Goal: Task Accomplishment & Management: Use online tool/utility

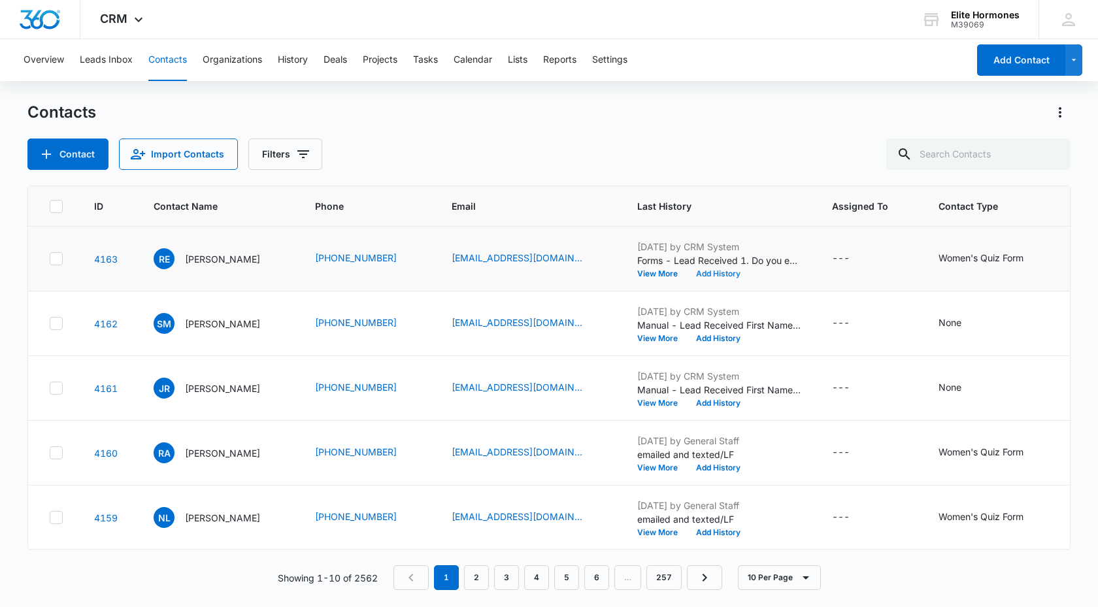
click at [718, 270] on button "Add History" at bounding box center [718, 274] width 63 height 8
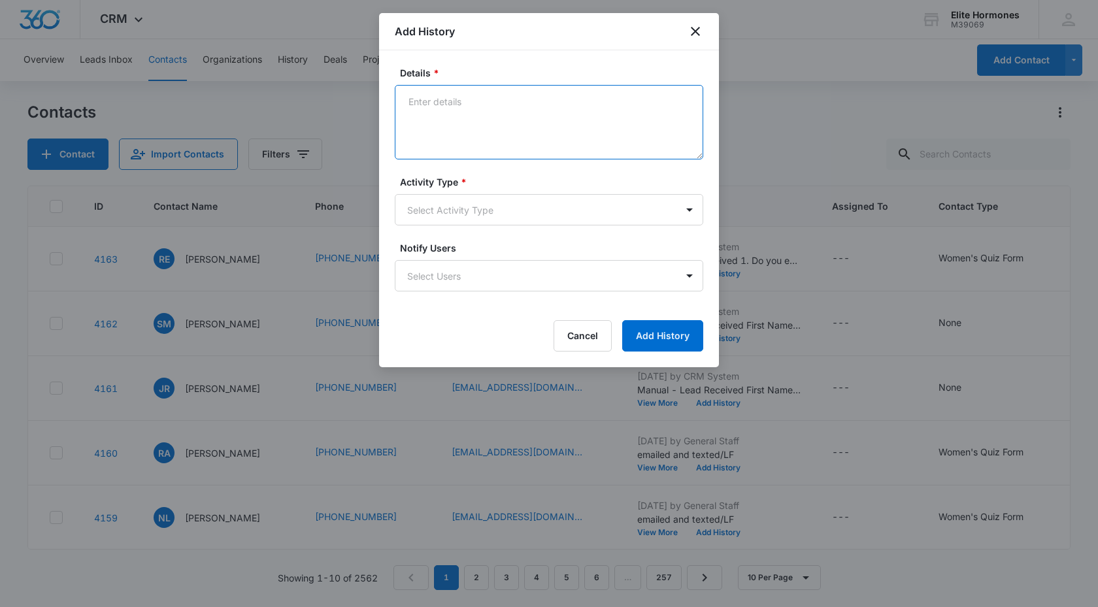
click at [429, 108] on textarea "Details *" at bounding box center [549, 122] width 308 height 74
type textarea "emailed and texted/LF no location"
click at [499, 218] on body "CRM Apps Reputation Websites Forms CRM Email Social Content Ads Intelligence Fi…" at bounding box center [549, 303] width 1098 height 607
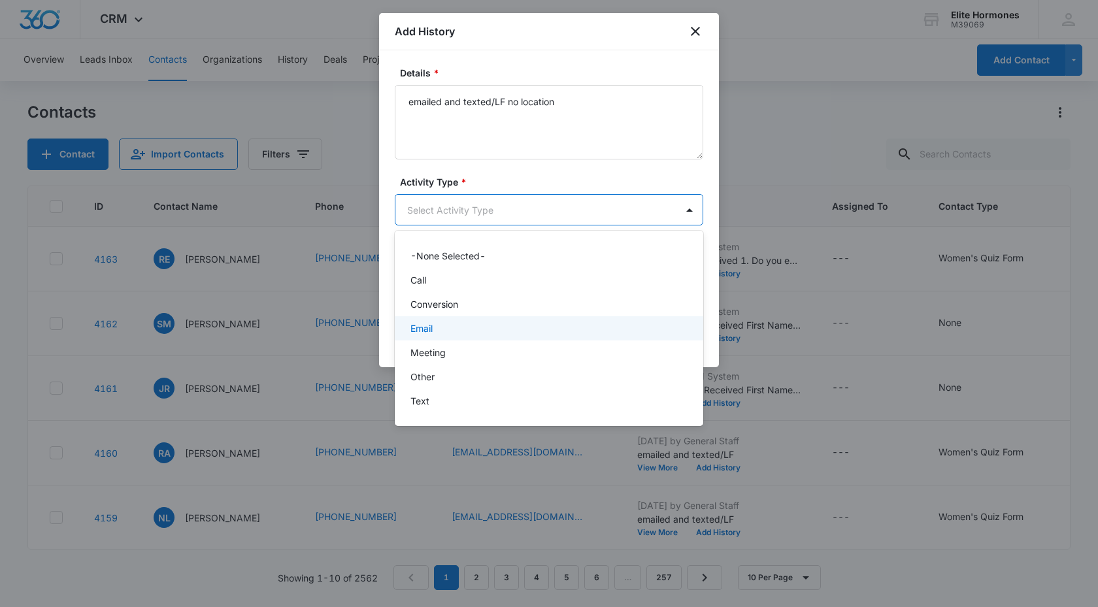
click at [429, 324] on p "Email" at bounding box center [421, 328] width 22 height 14
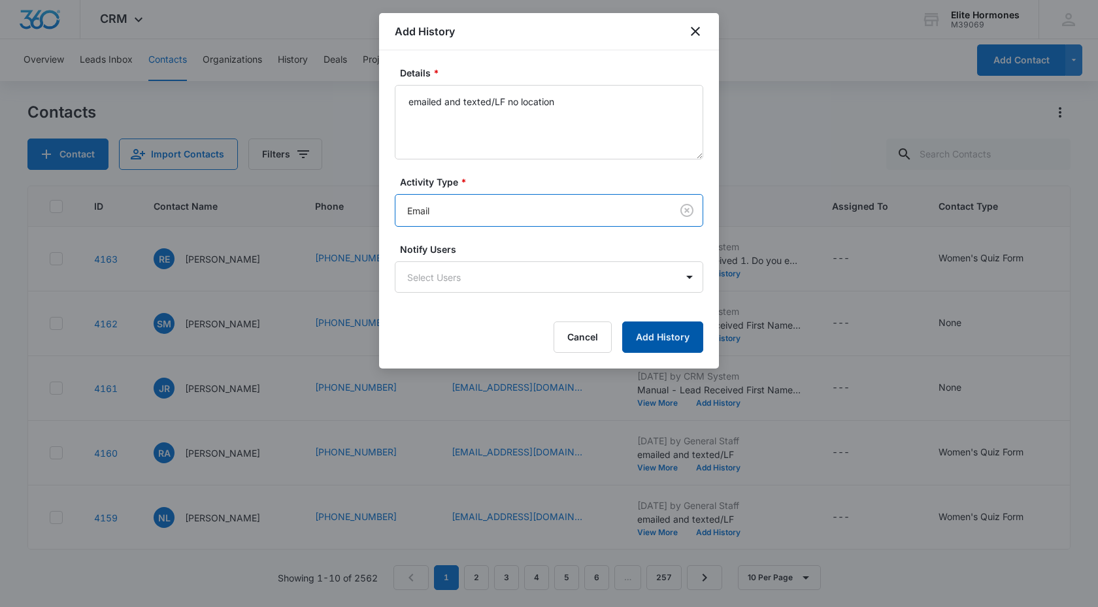
click at [642, 338] on button "Add History" at bounding box center [662, 336] width 81 height 31
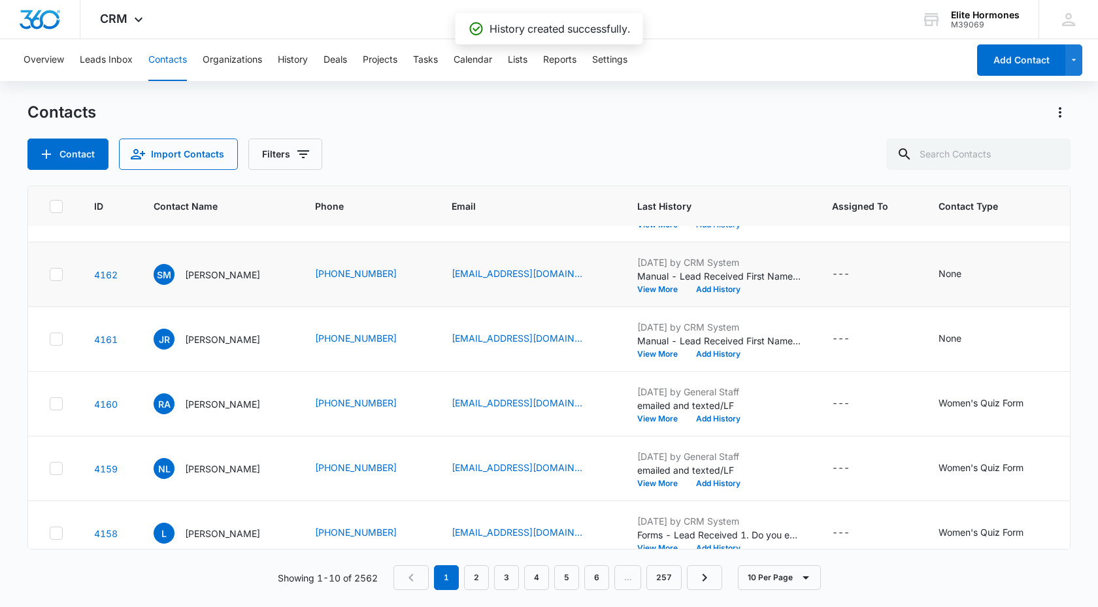
scroll to position [67, 0]
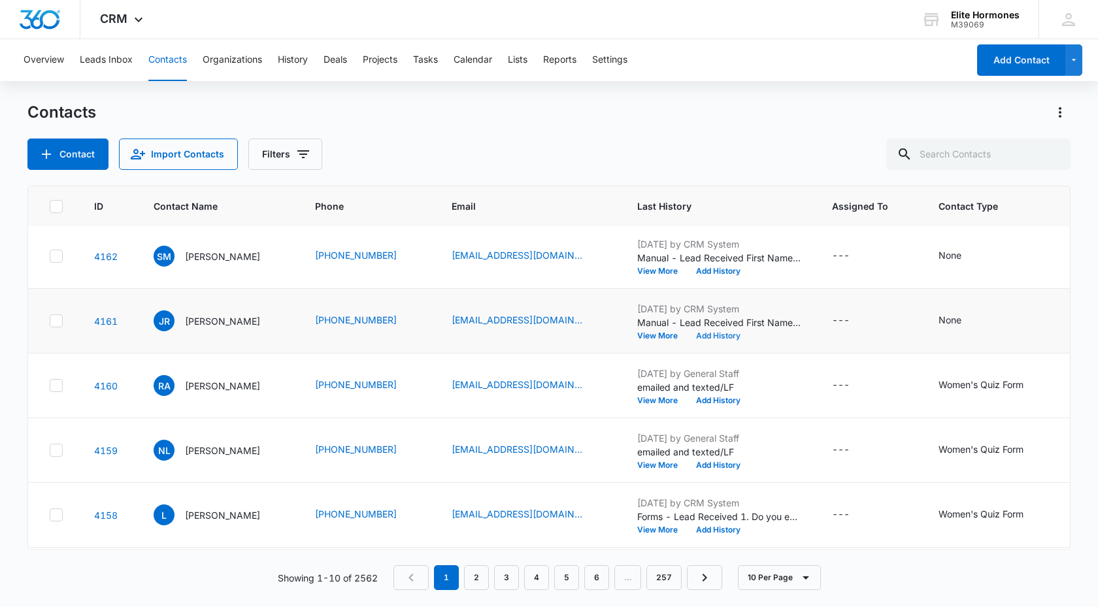
click at [706, 332] on button "Add History" at bounding box center [718, 336] width 63 height 8
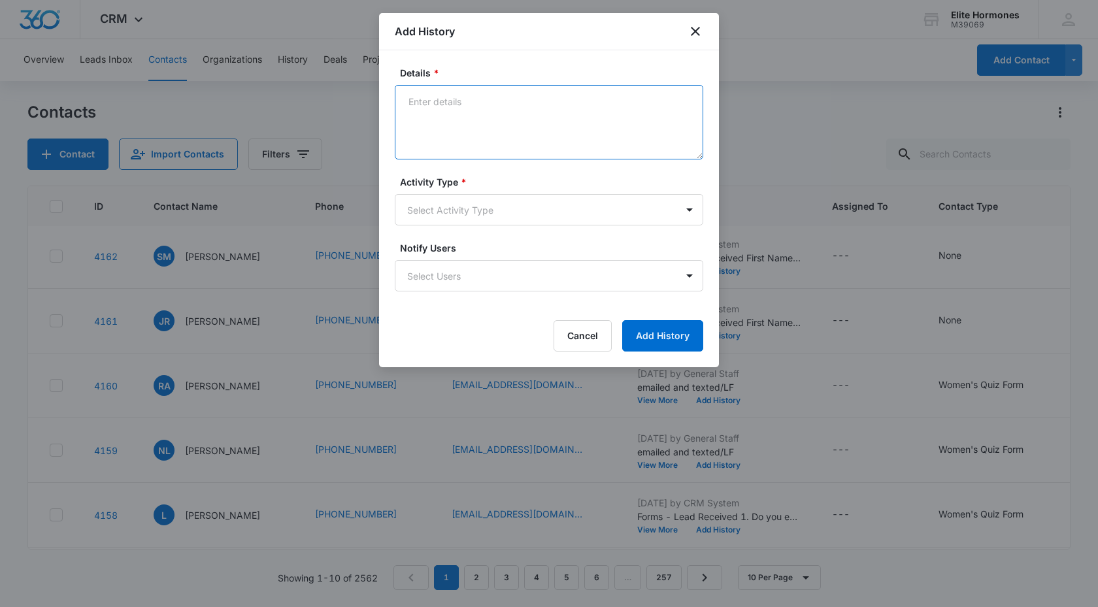
click at [419, 95] on textarea "Details *" at bounding box center [549, 122] width 308 height 74
type textarea "emailed and texted/LF no location"
click at [549, 210] on body "CRM Apps Reputation Websites Forms CRM Email Social Content Ads Intelligence Fi…" at bounding box center [549, 303] width 1098 height 607
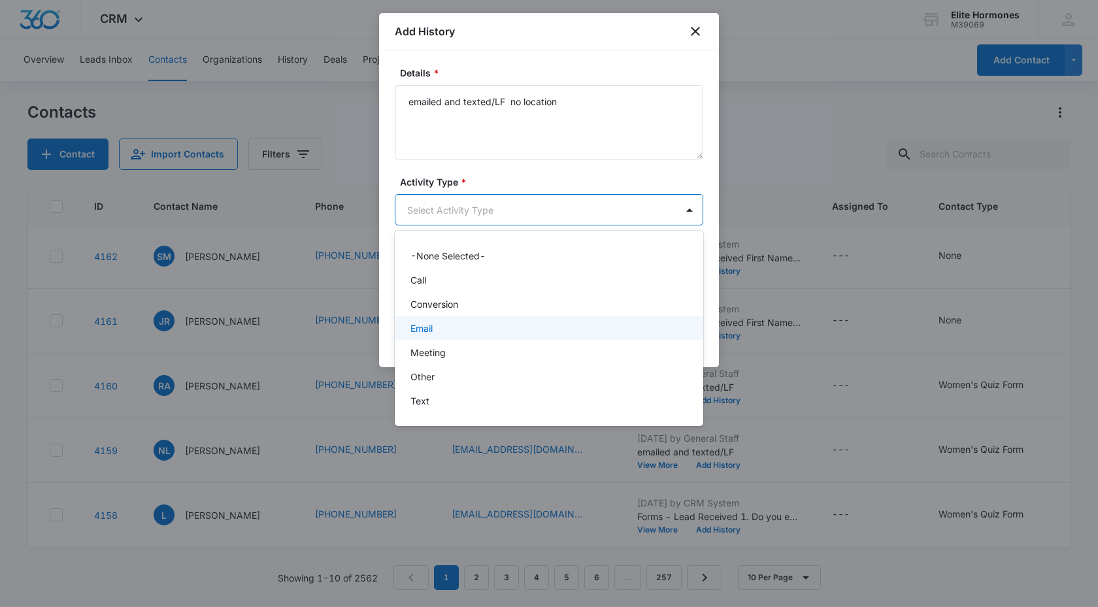
click at [423, 322] on p "Email" at bounding box center [421, 328] width 22 height 14
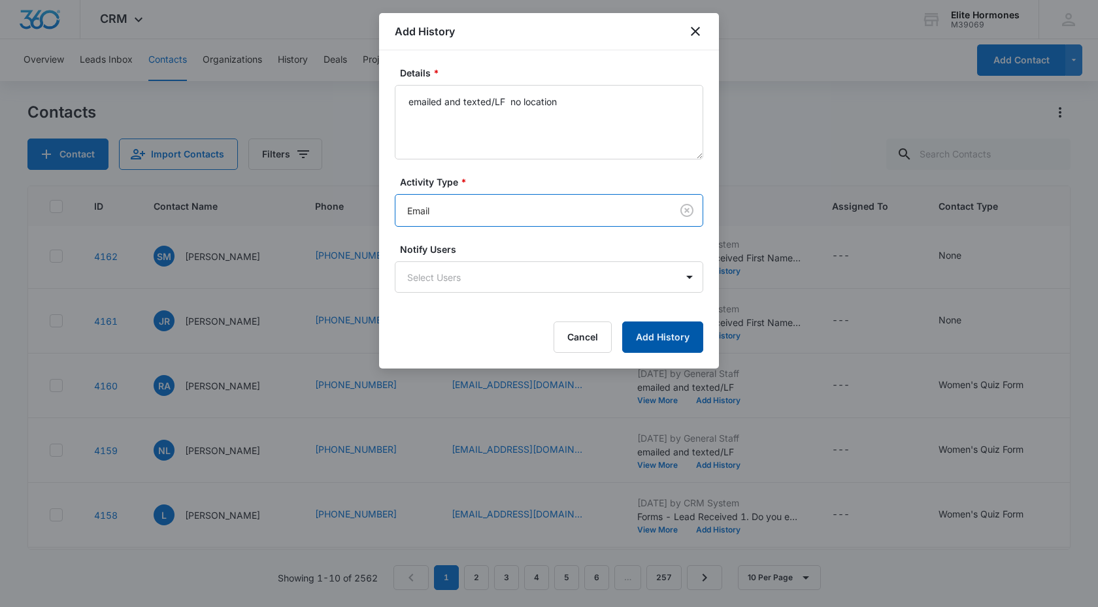
click at [643, 335] on button "Add History" at bounding box center [662, 336] width 81 height 31
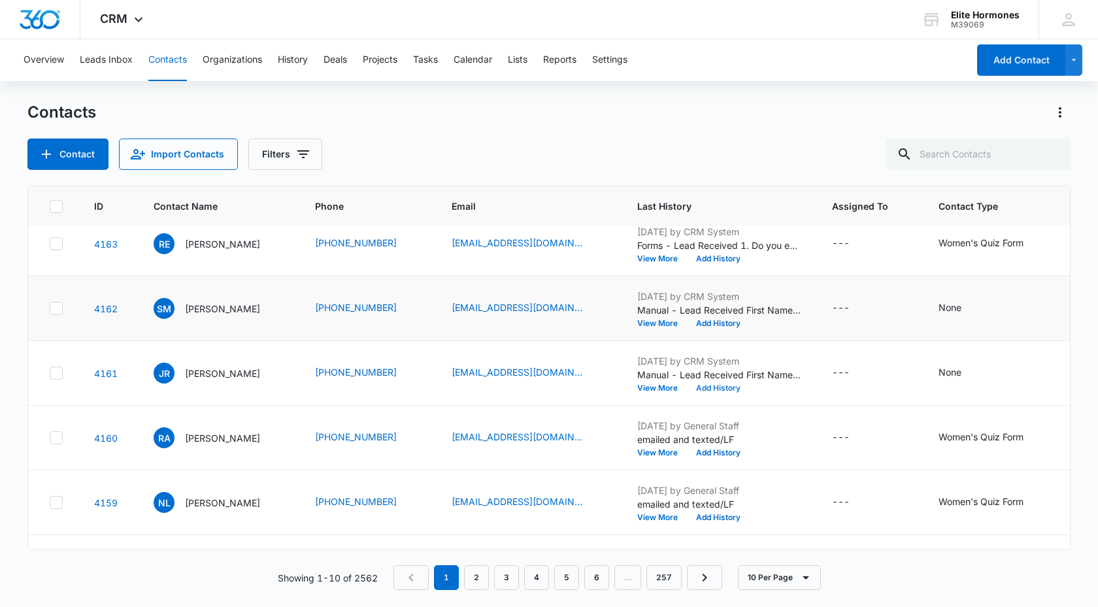
scroll to position [0, 0]
